Goal: Register for event/course

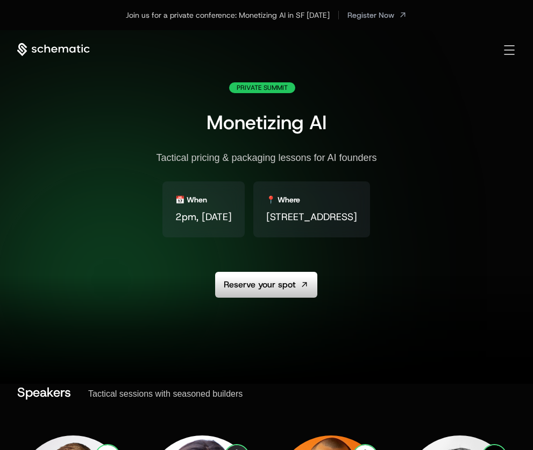
click at [295, 281] on div at bounding box center [266, 330] width 533 height 108
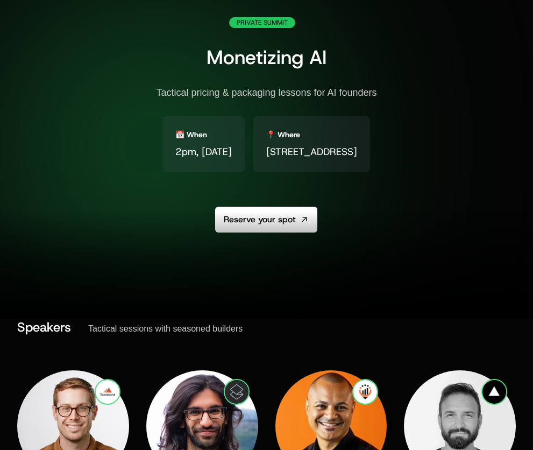
scroll to position [132, 0]
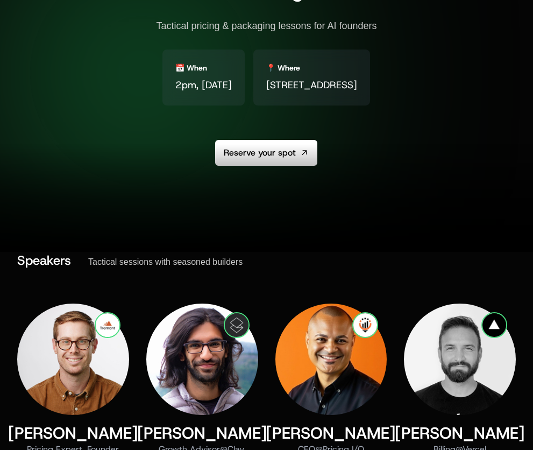
click at [265, 152] on div at bounding box center [266, 198] width 533 height 108
click at [288, 154] on div at bounding box center [266, 198] width 533 height 108
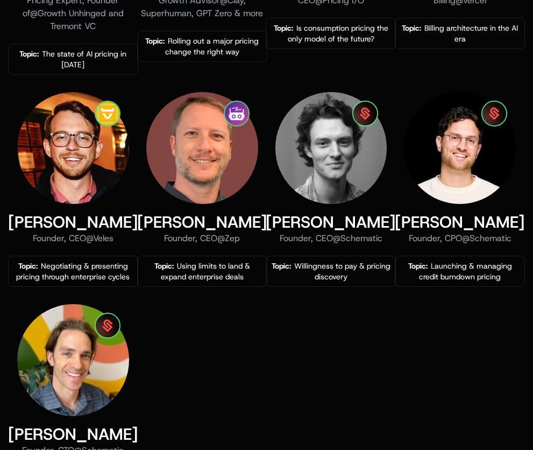
scroll to position [0, 0]
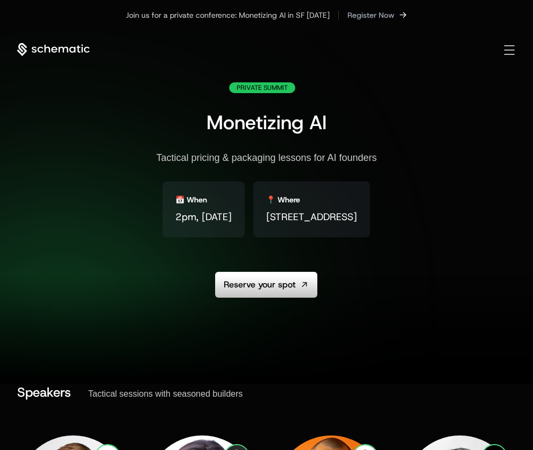
click at [381, 12] on span "Register Now" at bounding box center [371, 15] width 47 height 11
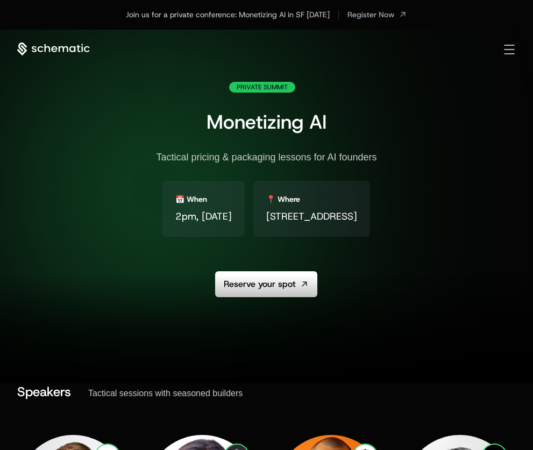
scroll to position [2, 0]
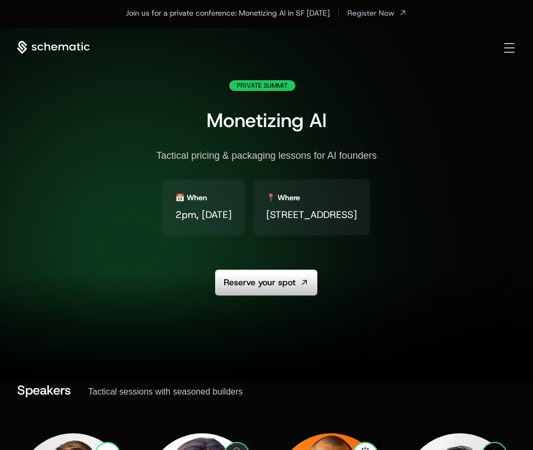
click at [280, 283] on div at bounding box center [266, 328] width 533 height 108
